Goal: Transaction & Acquisition: Purchase product/service

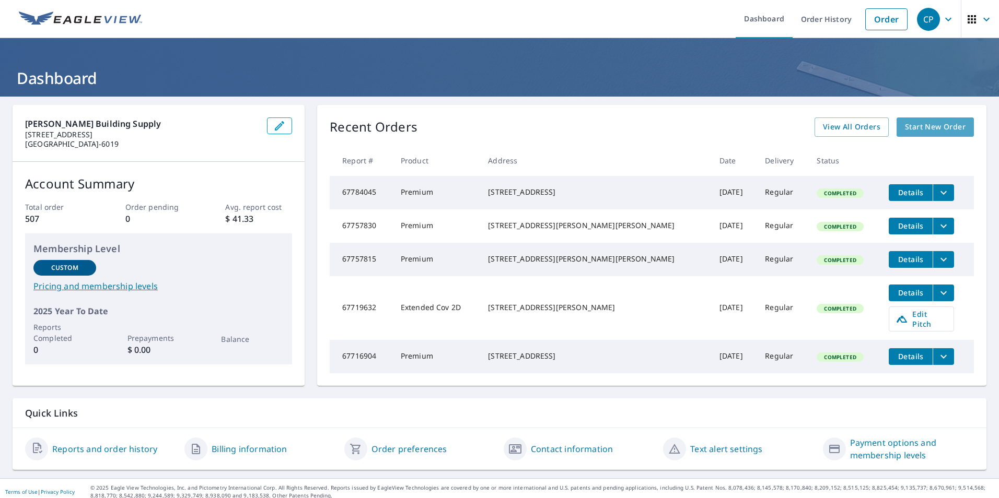
click at [915, 125] on span "Start New Order" at bounding box center [935, 127] width 61 height 13
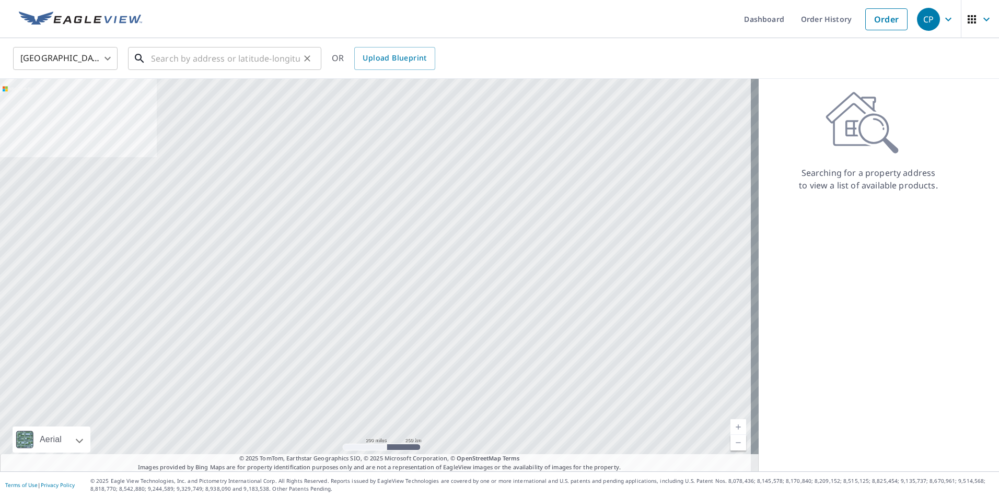
click at [171, 60] on input "text" at bounding box center [225, 58] width 149 height 29
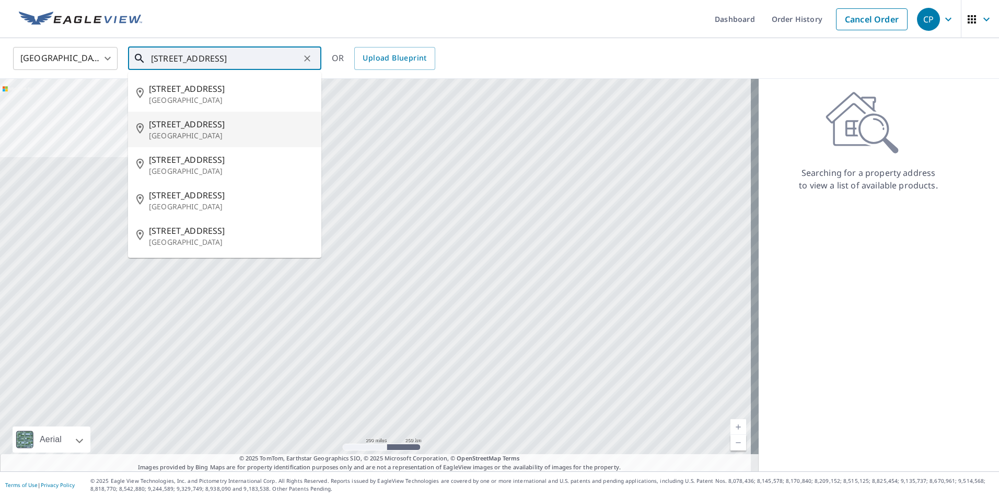
click at [184, 128] on span "[STREET_ADDRESS]" at bounding box center [231, 124] width 164 height 13
type input "[STREET_ADDRESS][PERSON_NAME]"
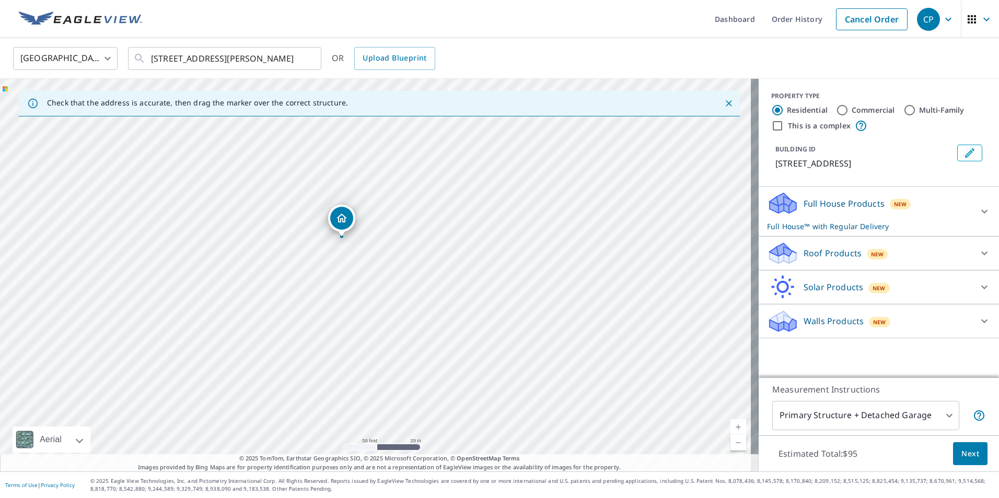
drag, startPoint x: 413, startPoint y: 251, endPoint x: 443, endPoint y: 31, distance: 222.5
click at [443, 31] on div "Dashboard Order History Cancel Order CP [GEOGRAPHIC_DATA] [GEOGRAPHIC_DATA] ​ […" at bounding box center [499, 249] width 999 height 498
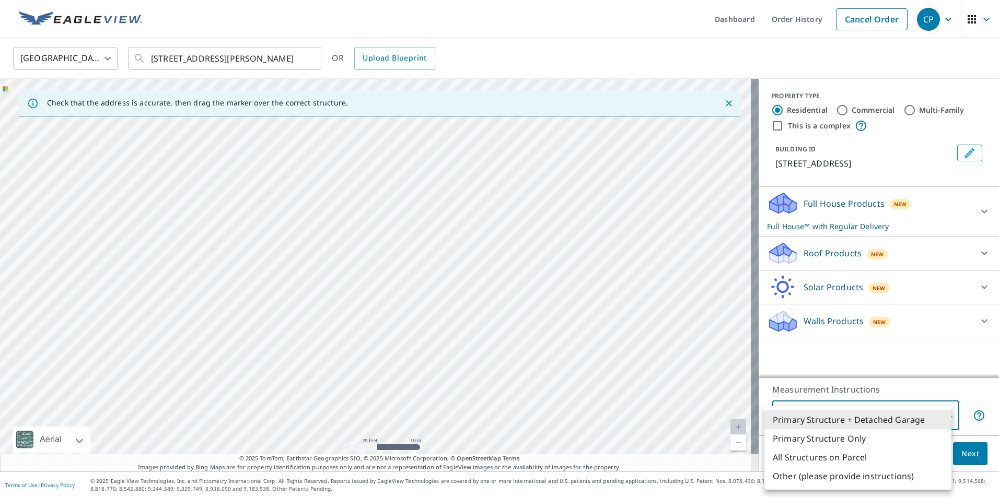
click at [934, 417] on body "CP CP Dashboard Order History Cancel Order CP [GEOGRAPHIC_DATA] [GEOGRAPHIC_DAT…" at bounding box center [499, 249] width 999 height 498
click at [934, 417] on li "Primary Structure + Detached Garage" at bounding box center [857, 420] width 187 height 19
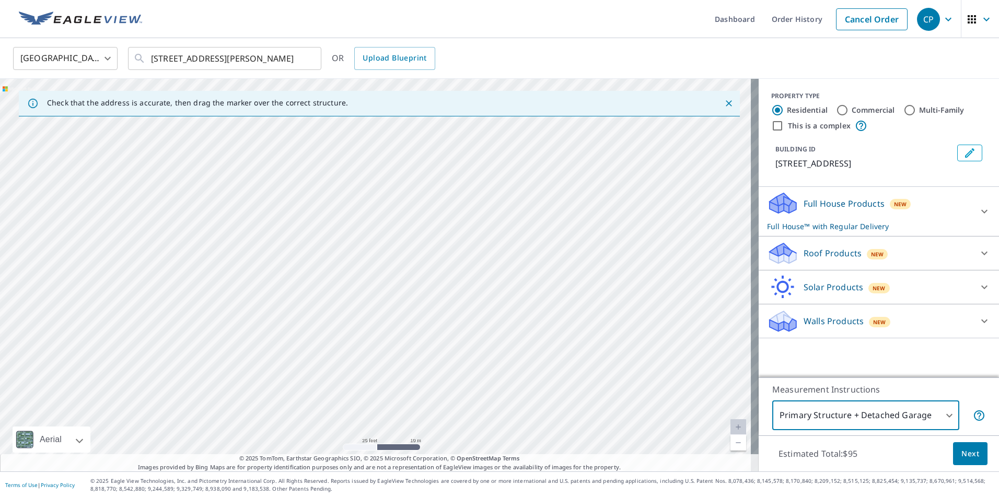
click at [978, 260] on icon at bounding box center [984, 253] width 13 height 13
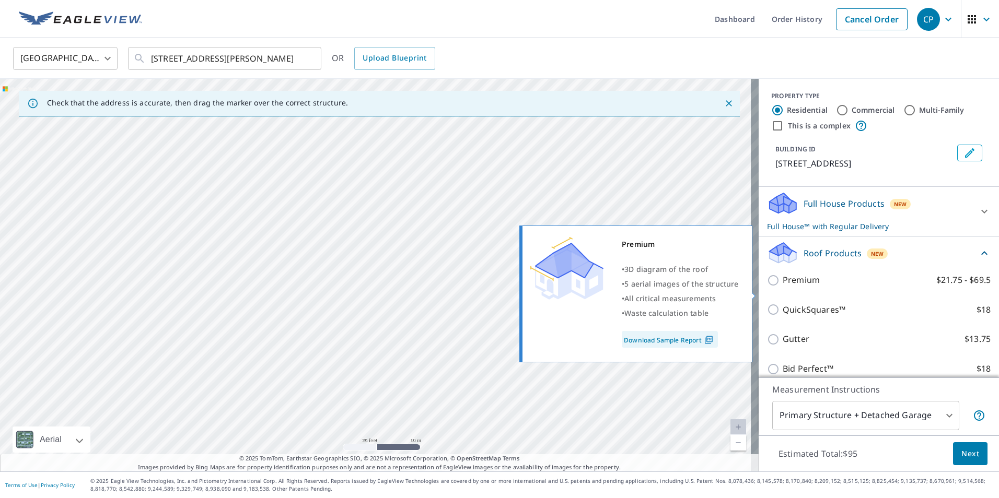
click at [767, 287] on input "Premium $21.75 - $69.5" at bounding box center [775, 280] width 16 height 13
checkbox input "true"
checkbox input "false"
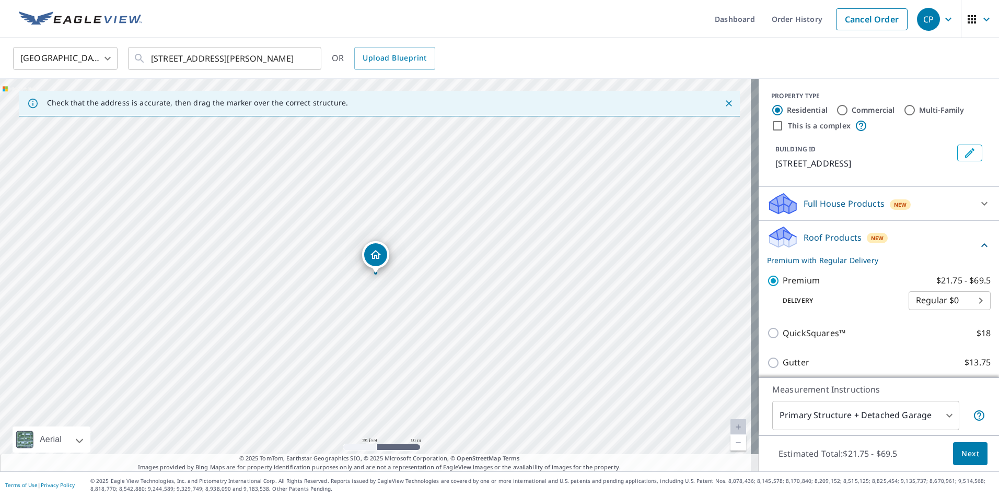
scroll to position [52, 0]
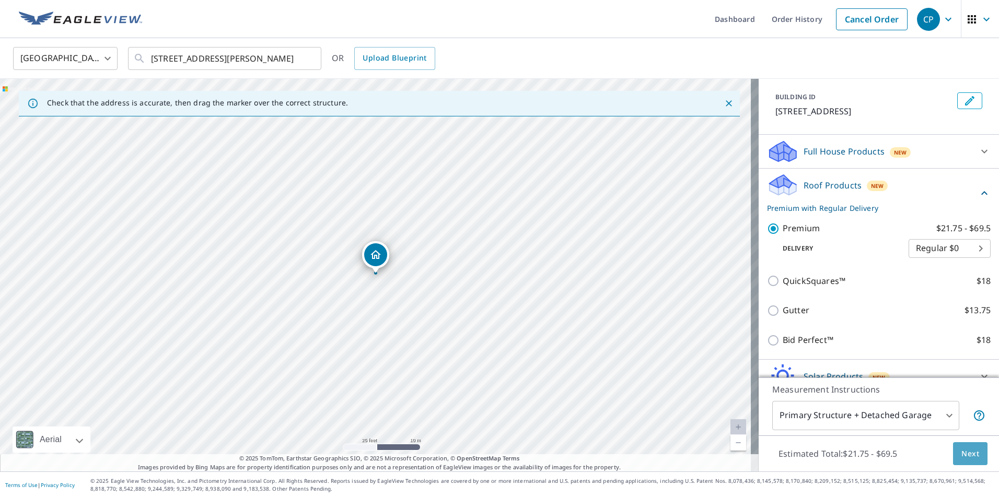
click at [962, 448] on span "Next" at bounding box center [970, 454] width 18 height 13
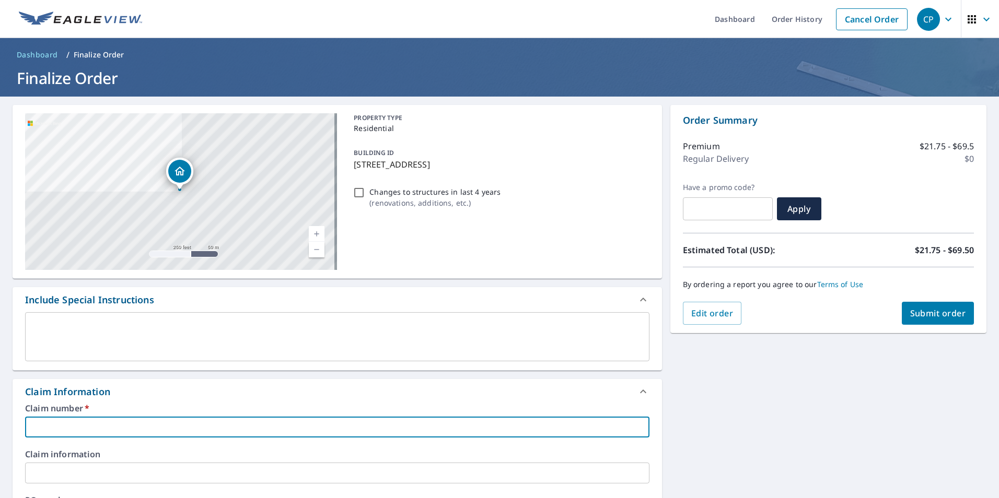
click at [93, 427] on input "text" at bounding box center [337, 427] width 624 height 21
paste input "7942710"
type input "7942710"
checkbox input "true"
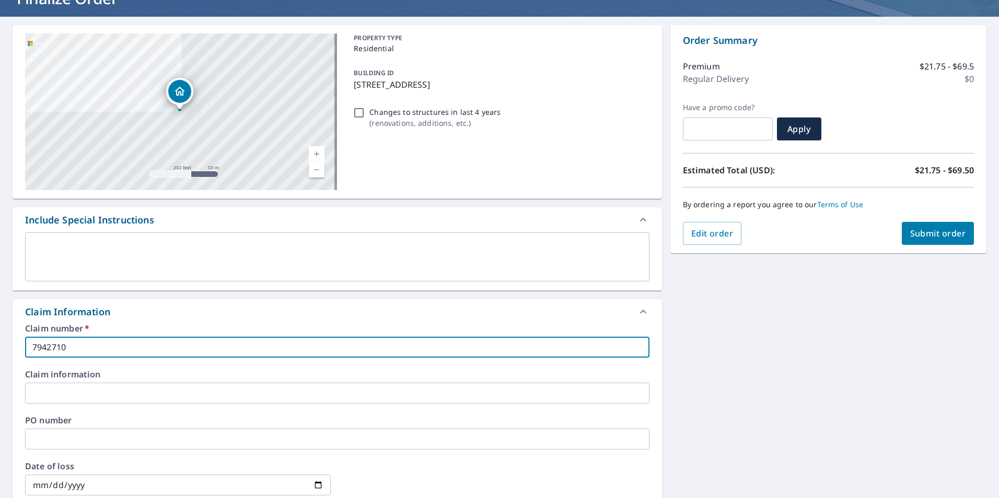
scroll to position [52, 0]
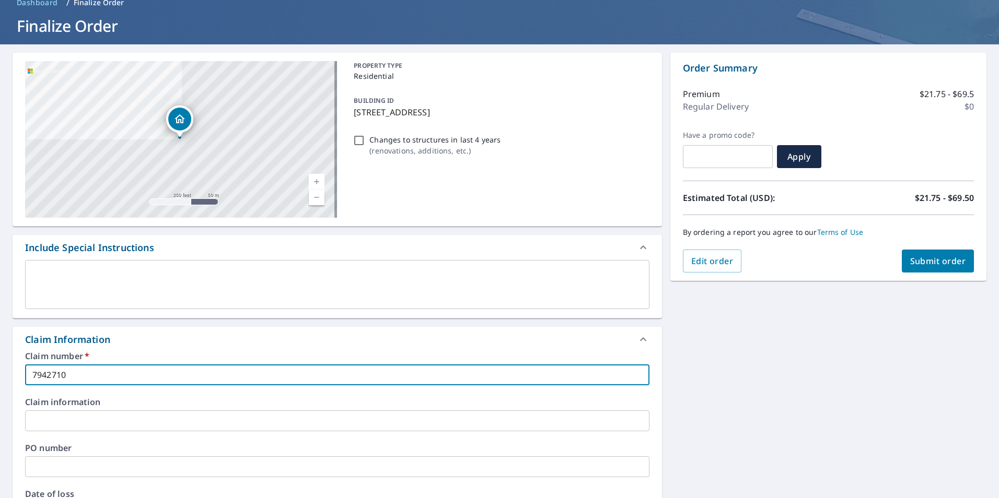
type input "7942710"
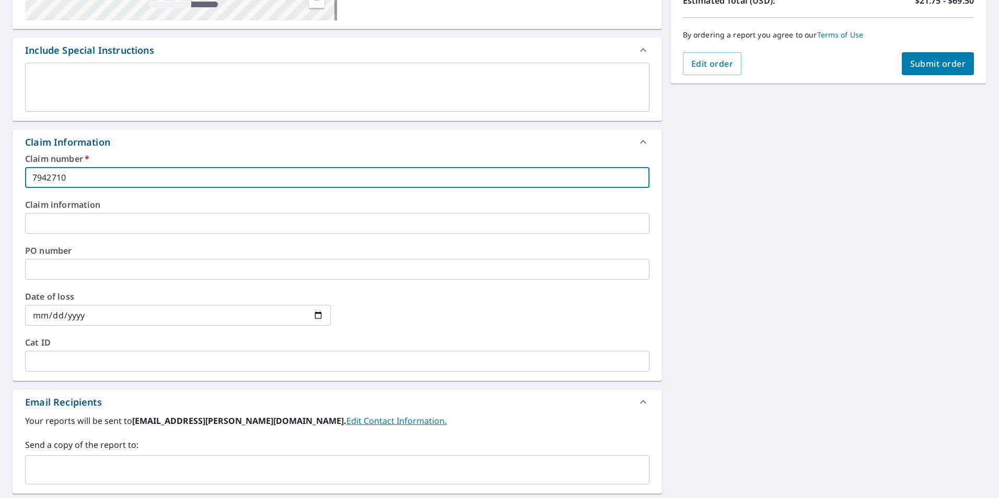
scroll to position [261, 0]
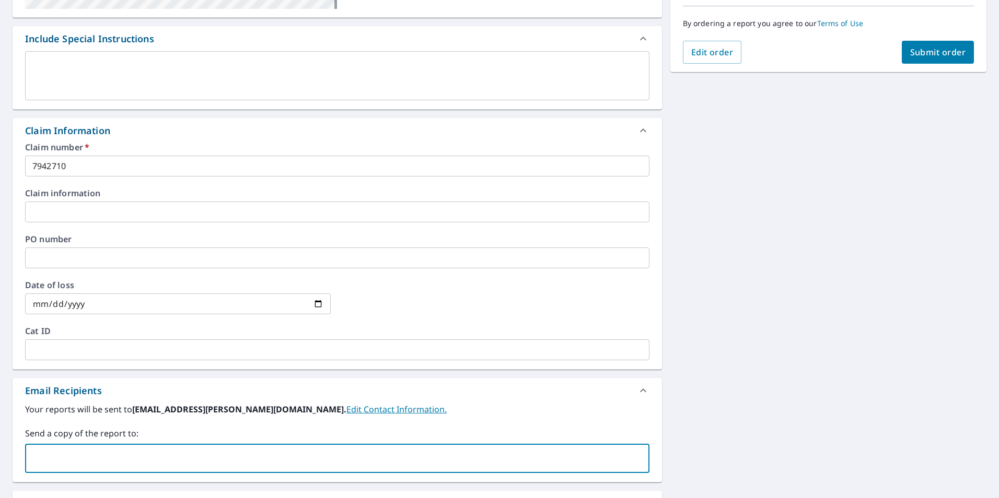
click at [111, 460] on input "text" at bounding box center [329, 459] width 599 height 20
type input "R"
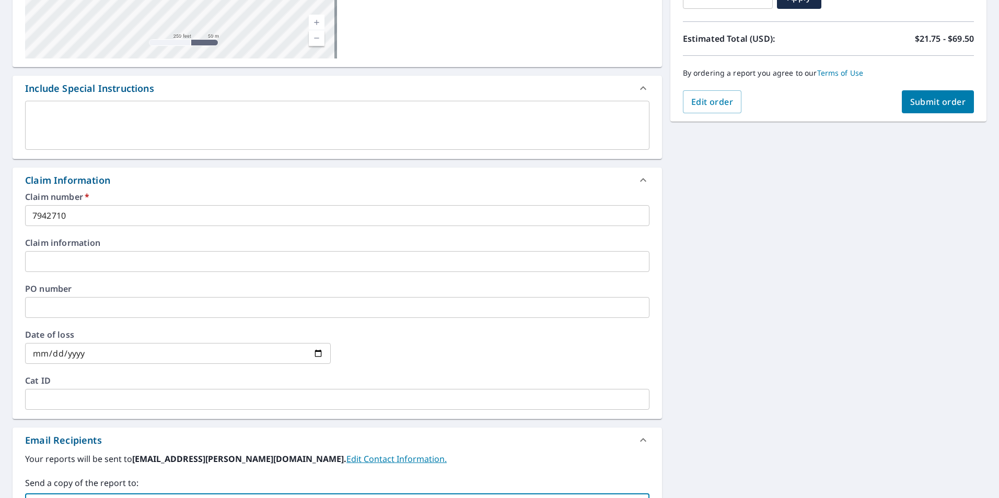
scroll to position [235, 0]
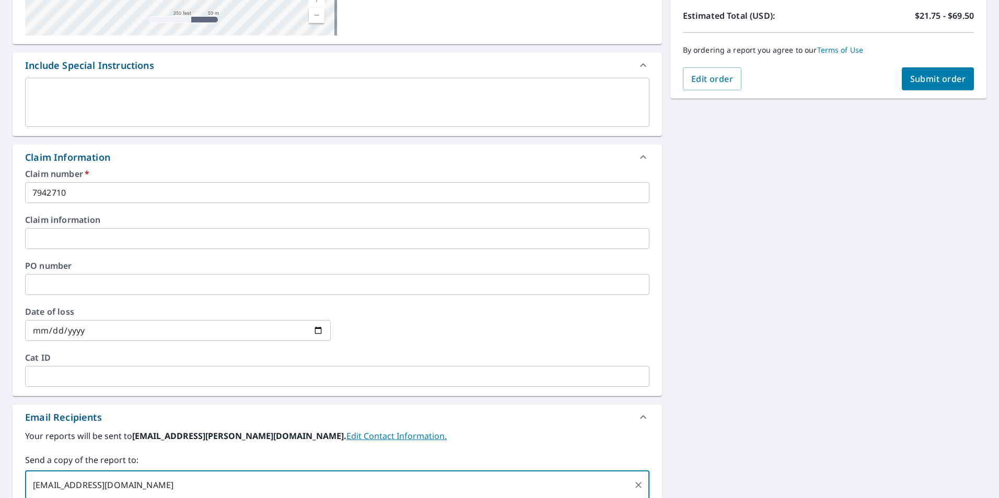
type input "[EMAIL_ADDRESS][DOMAIN_NAME]"
click at [917, 85] on button "Submit order" at bounding box center [938, 78] width 73 height 23
checkbox input "true"
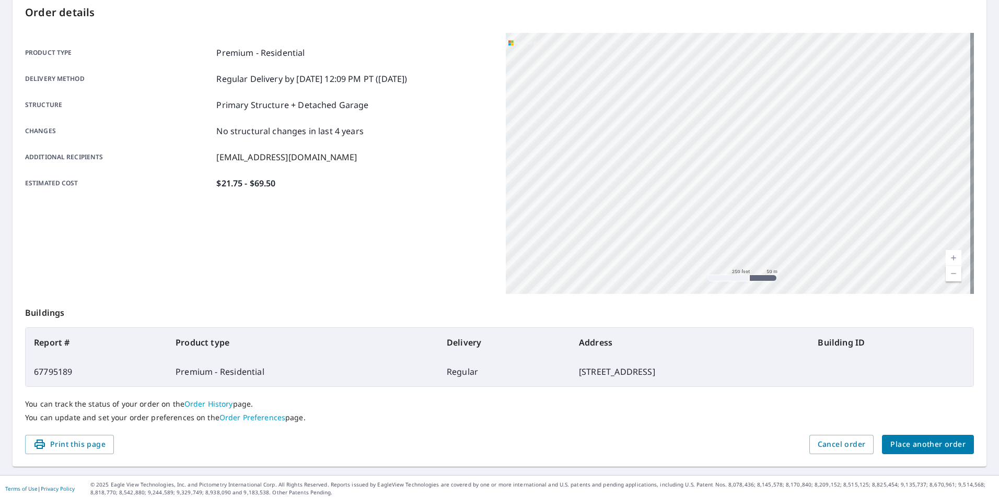
scroll to position [116, 0]
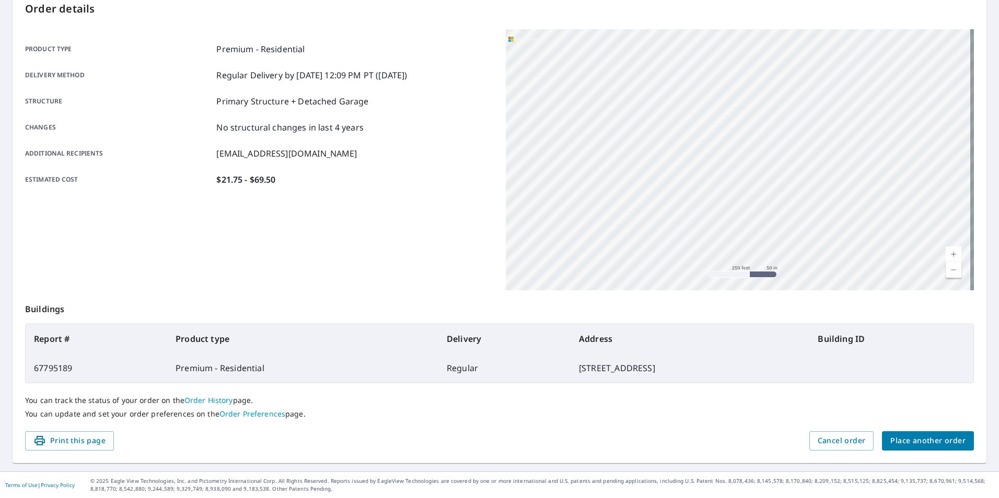
click at [918, 440] on span "Place another order" at bounding box center [927, 441] width 75 height 13
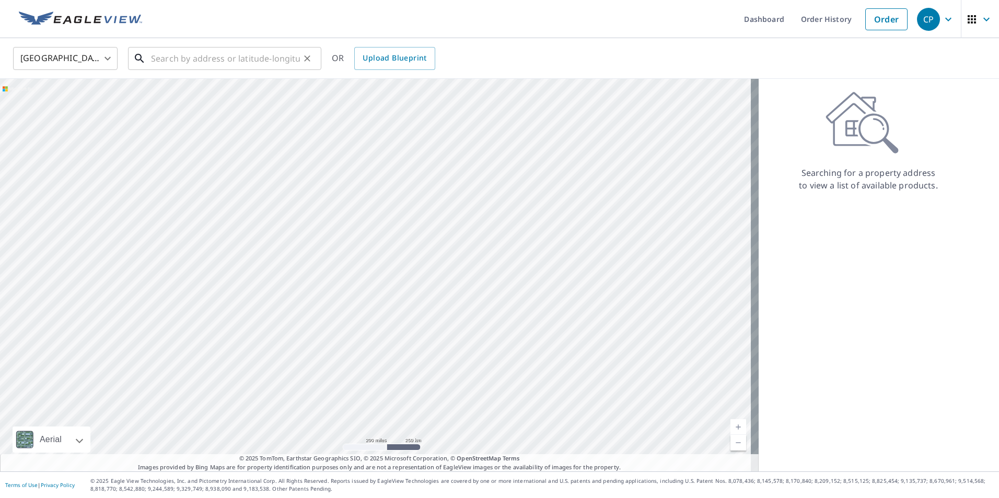
click at [168, 59] on input "text" at bounding box center [225, 58] width 149 height 29
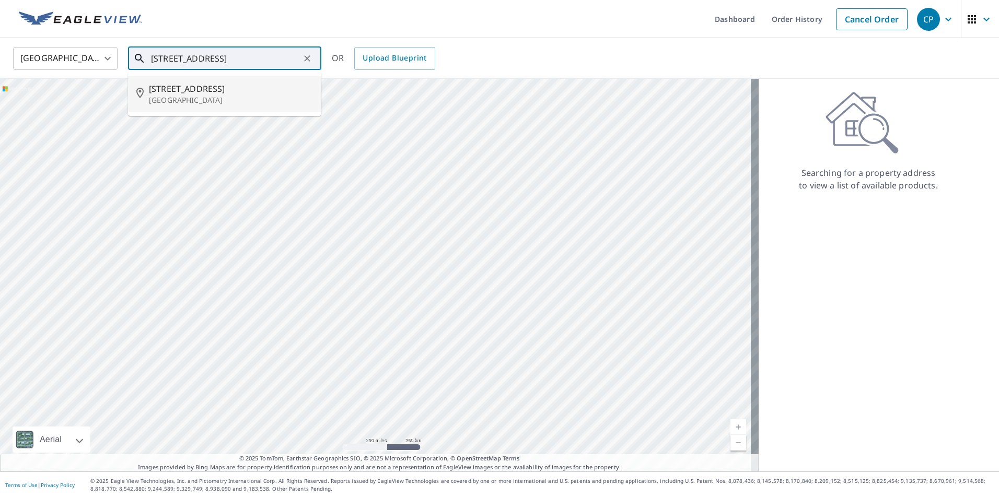
click at [170, 101] on p "[GEOGRAPHIC_DATA]" at bounding box center [231, 100] width 164 height 10
type input "[STREET_ADDRESS][PERSON_NAME]"
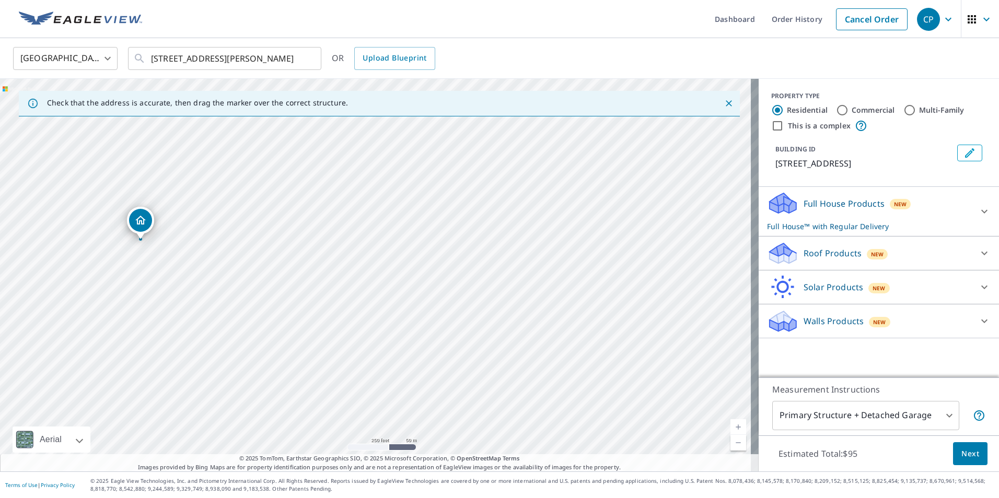
drag, startPoint x: 481, startPoint y: 173, endPoint x: 497, endPoint y: 174, distance: 16.2
click at [481, 173] on div "[STREET_ADDRESS][PERSON_NAME]" at bounding box center [379, 275] width 758 height 393
drag, startPoint x: 168, startPoint y: 266, endPoint x: 287, endPoint y: 236, distance: 123.0
click at [287, 236] on div "[STREET_ADDRESS][PERSON_NAME]" at bounding box center [379, 275] width 758 height 393
drag, startPoint x: 353, startPoint y: 254, endPoint x: 393, endPoint y: 376, distance: 128.7
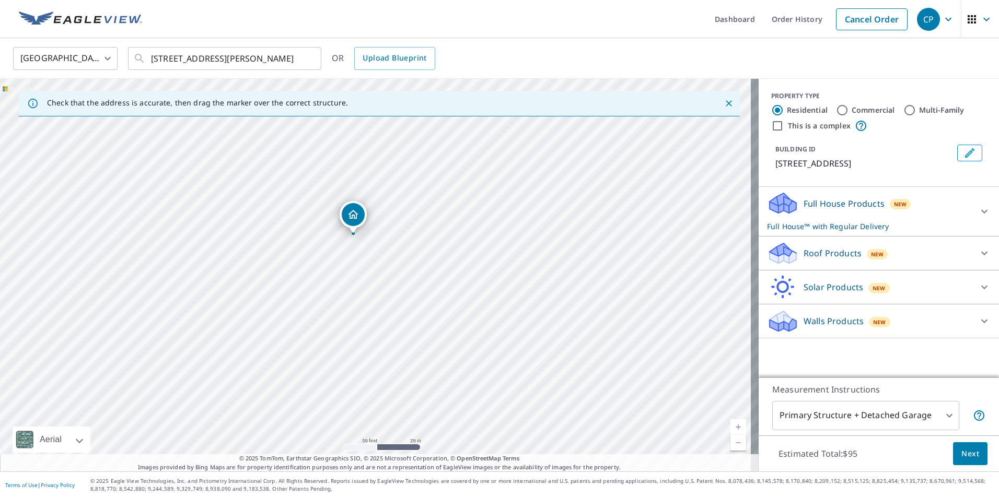
click at [385, 425] on div "[STREET_ADDRESS][PERSON_NAME]" at bounding box center [379, 275] width 758 height 393
drag, startPoint x: 257, startPoint y: 305, endPoint x: 256, endPoint y: 289, distance: 15.2
click at [256, 289] on div "[STREET_ADDRESS][PERSON_NAME]" at bounding box center [379, 275] width 758 height 393
drag, startPoint x: 418, startPoint y: 297, endPoint x: 396, endPoint y: 299, distance: 21.6
click at [396, 299] on div "[STREET_ADDRESS][PERSON_NAME]" at bounding box center [379, 275] width 758 height 393
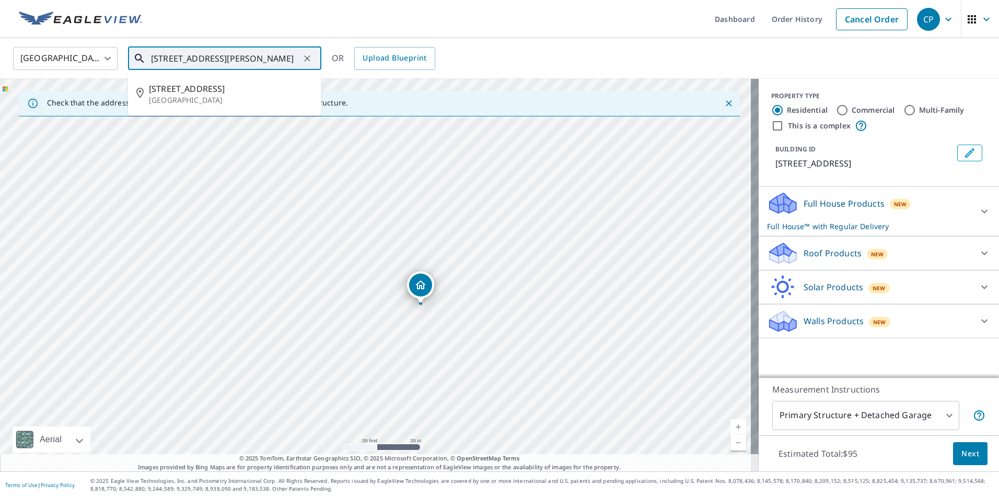
click at [289, 59] on input "[STREET_ADDRESS][PERSON_NAME]" at bounding box center [225, 58] width 149 height 29
click at [218, 85] on span "[STREET_ADDRESS]" at bounding box center [231, 89] width 164 height 13
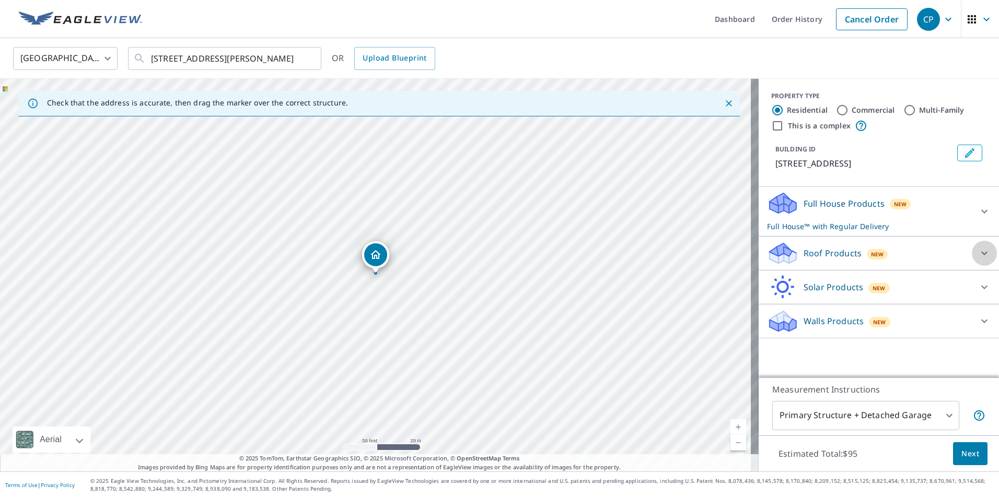
click at [978, 260] on icon at bounding box center [984, 253] width 13 height 13
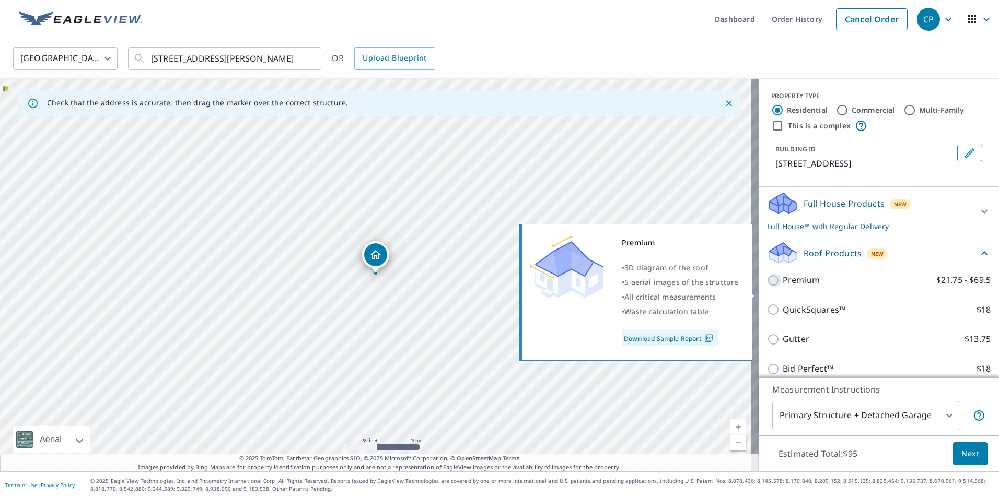
click at [770, 287] on input "Premium $21.75 - $69.5" at bounding box center [775, 280] width 16 height 13
checkbox input "true"
checkbox input "false"
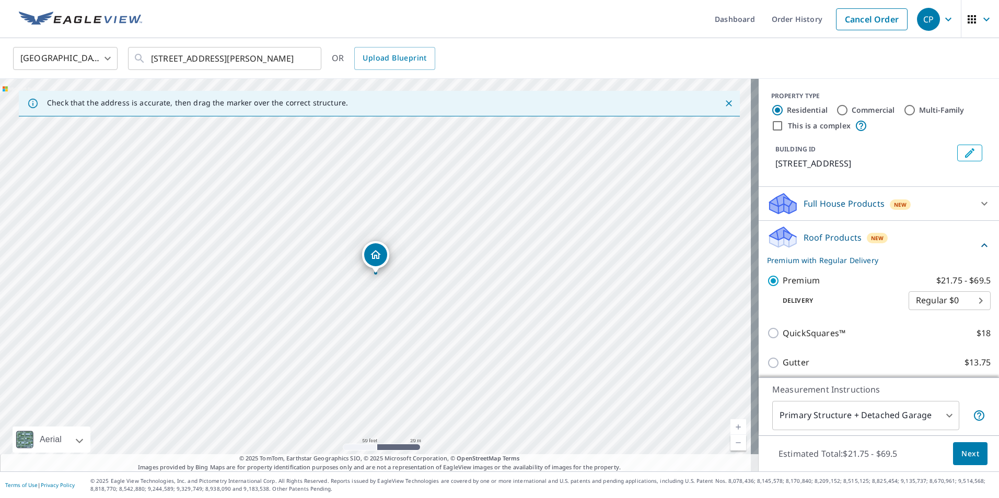
click at [720, 57] on div "[GEOGRAPHIC_DATA] [GEOGRAPHIC_DATA] ​ [STREET_ADDRESS][PERSON_NAME] ​ OR Upload…" at bounding box center [495, 58] width 981 height 25
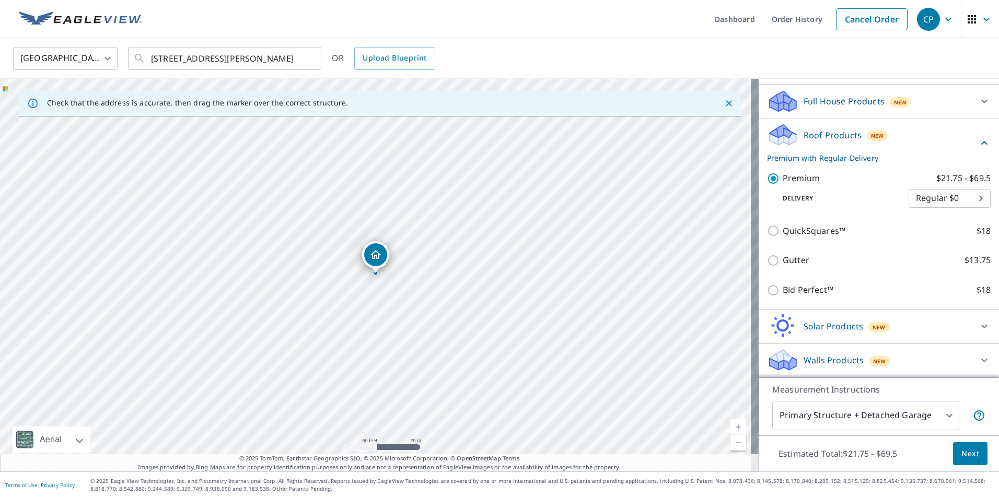
scroll to position [115, 0]
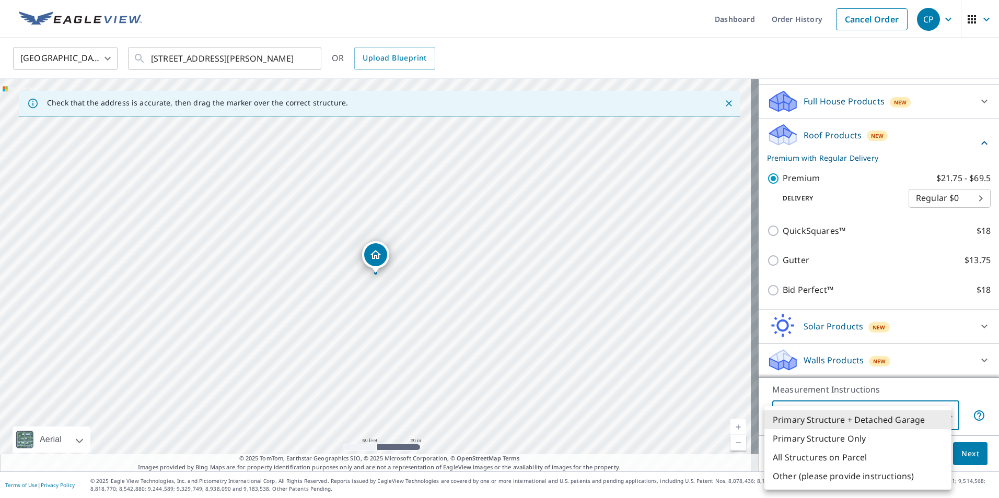
click at [916, 420] on body "CP CP Dashboard Order History Cancel Order CP [GEOGRAPHIC_DATA] US ​ [STREET_AD…" at bounding box center [499, 249] width 999 height 498
click at [863, 436] on li "Primary Structure Only" at bounding box center [857, 438] width 187 height 19
type input "2"
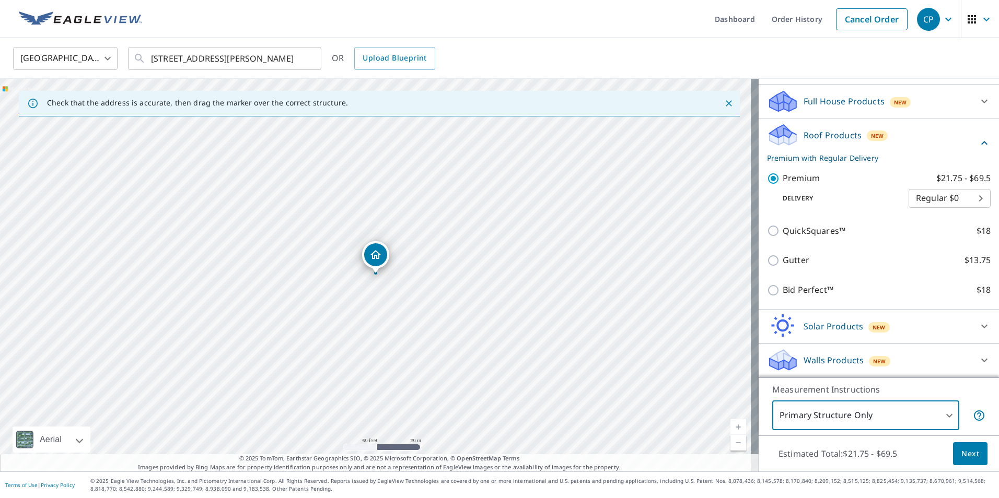
click at [966, 450] on span "Next" at bounding box center [970, 454] width 18 height 13
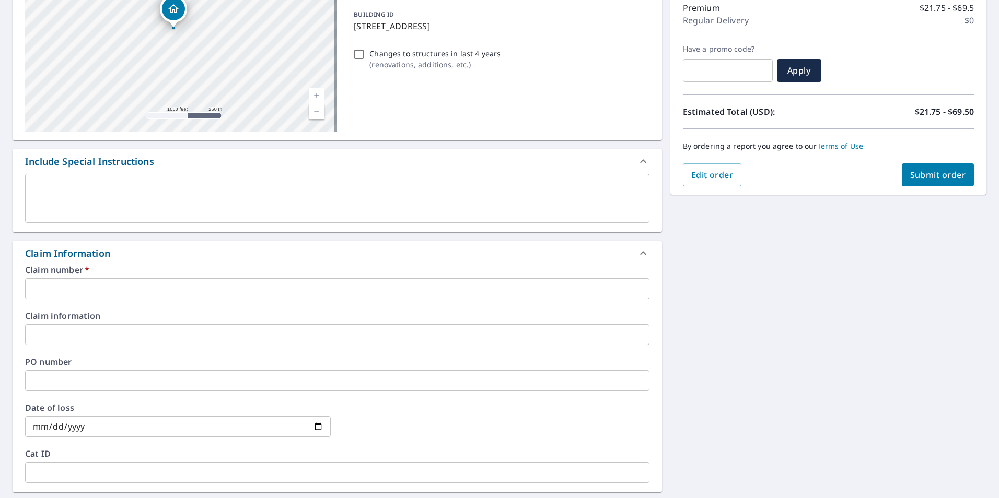
scroll to position [157, 0]
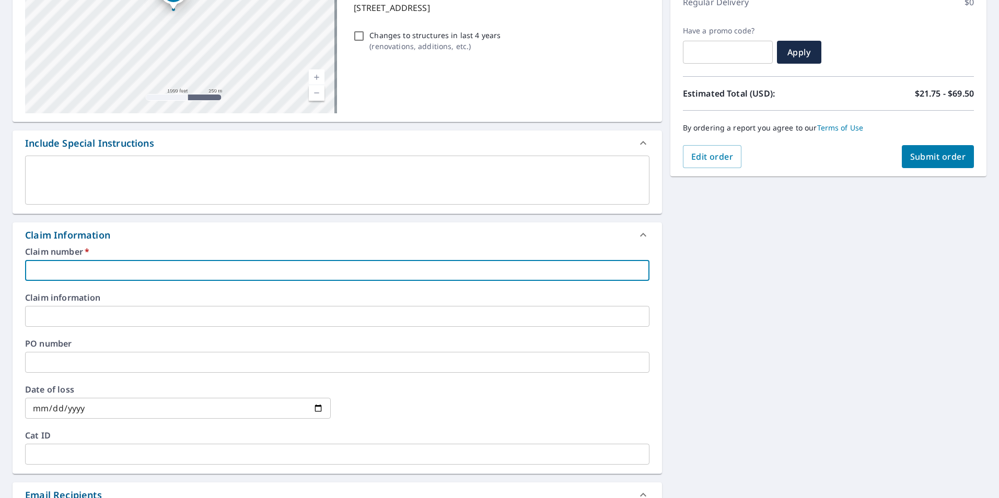
click at [46, 274] on input "text" at bounding box center [337, 270] width 624 height 21
paste input "7942765"
type input "7942765"
checkbox input "true"
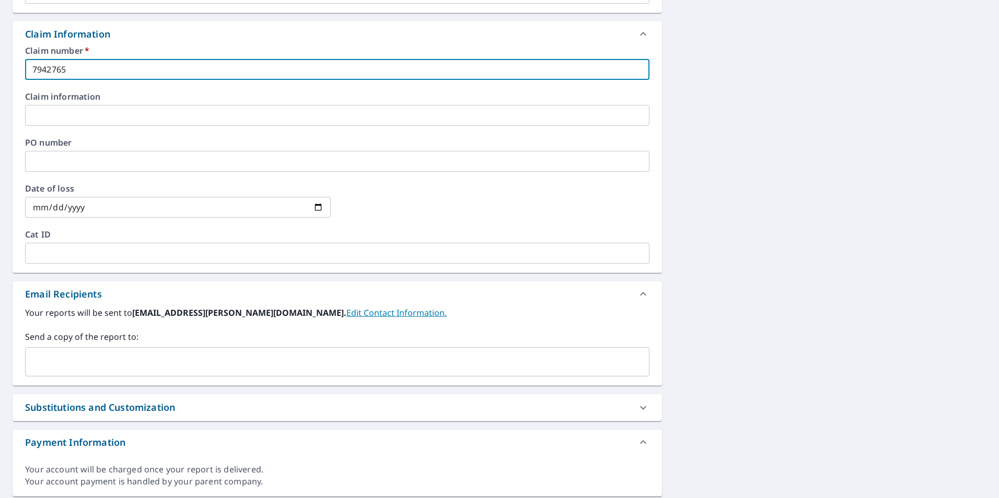
scroll to position [366, 0]
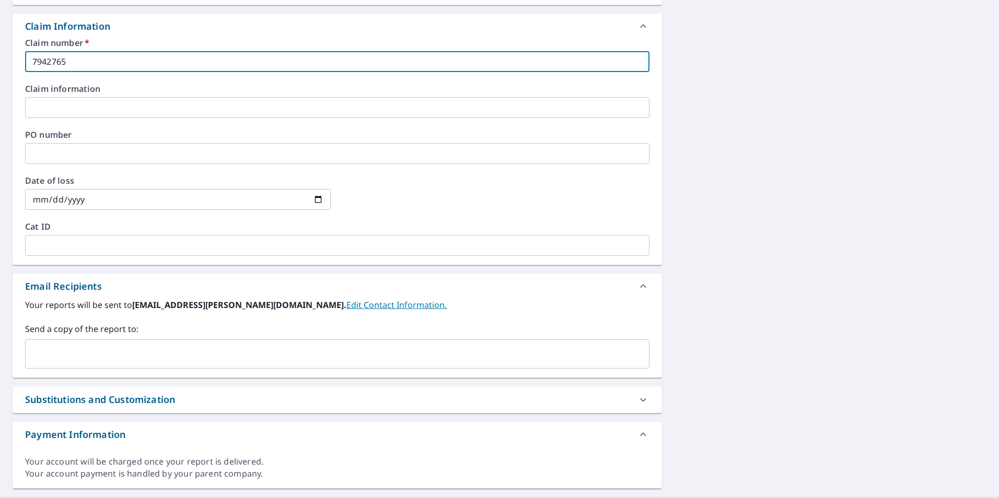
type input "7942765"
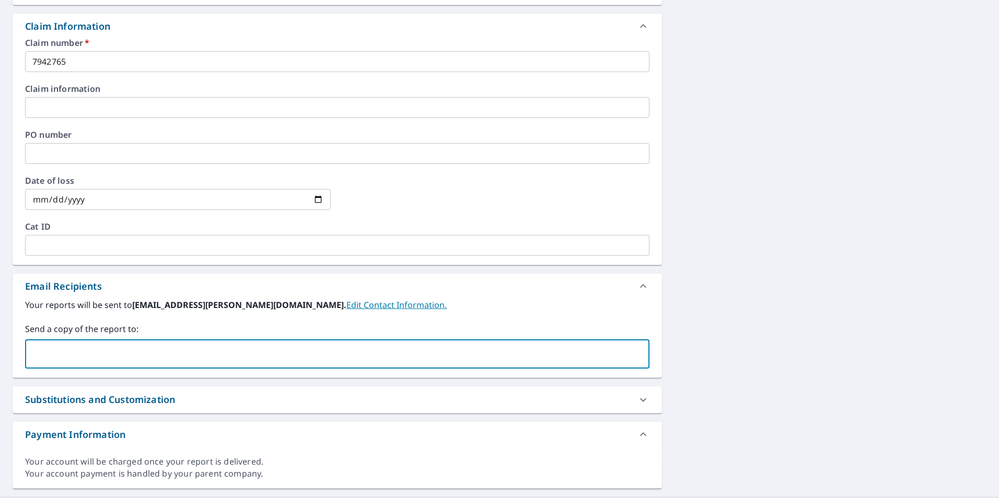
click at [148, 359] on input "text" at bounding box center [329, 354] width 599 height 20
paste input "[EMAIL_ADDRESS][DOMAIN_NAME]"
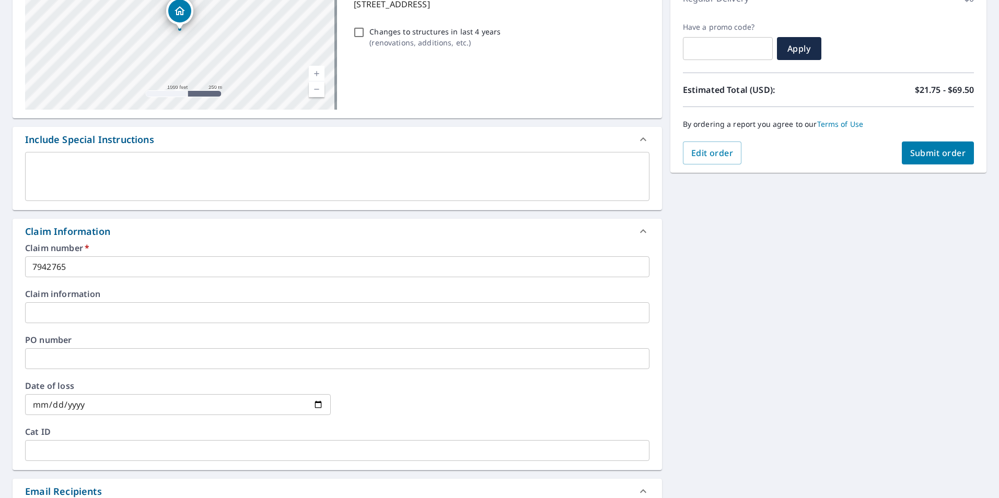
scroll to position [157, 0]
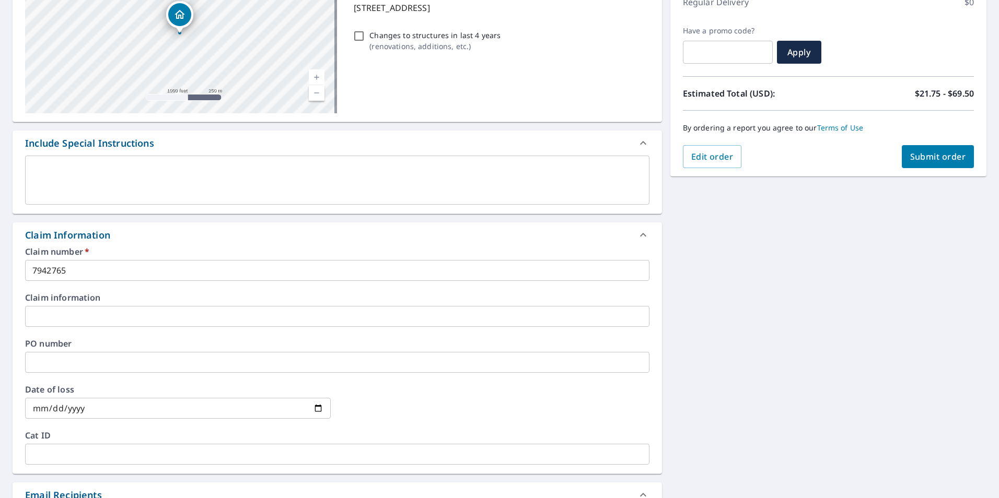
type input "[EMAIL_ADDRESS][DOMAIN_NAME]"
click at [917, 150] on button "Submit order" at bounding box center [938, 156] width 73 height 23
checkbox input "true"
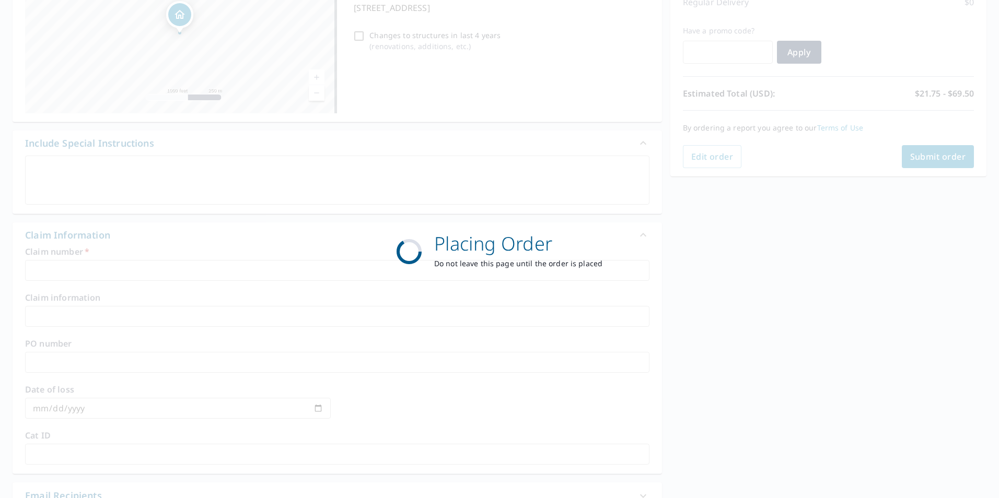
scroll to position [116, 0]
